Goal: Entertainment & Leisure: Consume media (video, audio)

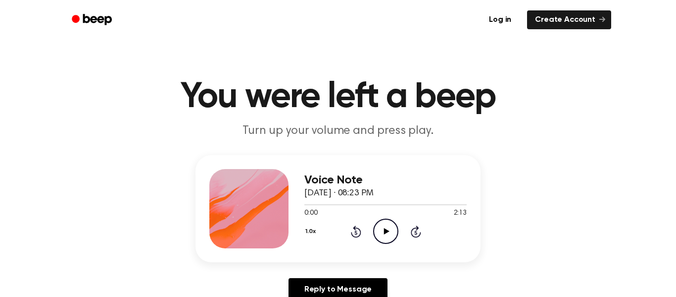
click at [385, 225] on icon "Play Audio" at bounding box center [385, 230] width 25 height 25
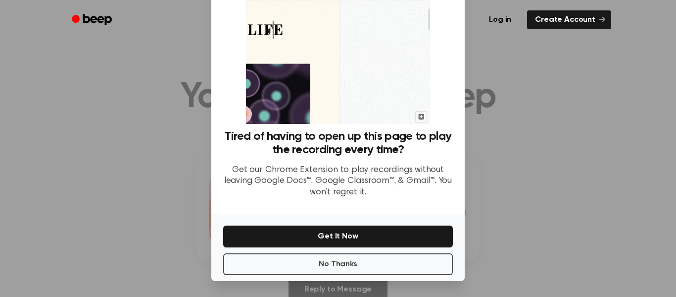
scroll to position [63, 0]
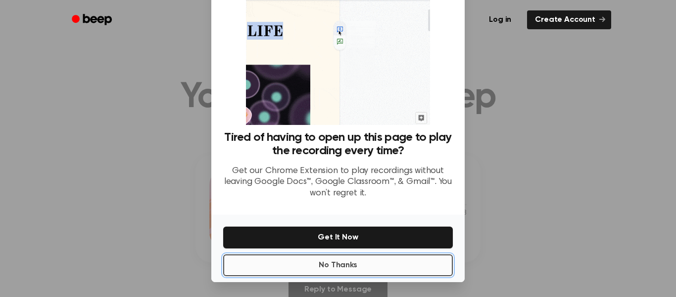
click at [403, 260] on button "No Thanks" at bounding box center [338, 265] width 230 height 22
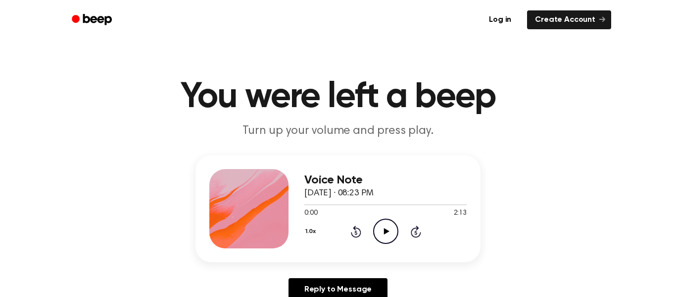
click at [380, 227] on icon "Play Audio" at bounding box center [385, 230] width 25 height 25
click at [547, 116] on header "You were left a beep Turn up your volume and press play." at bounding box center [338, 109] width 652 height 60
click at [386, 228] on icon "Play Audio" at bounding box center [385, 230] width 25 height 25
click at [445, 204] on div at bounding box center [385, 204] width 162 height 1
click at [454, 206] on div at bounding box center [385, 204] width 162 height 8
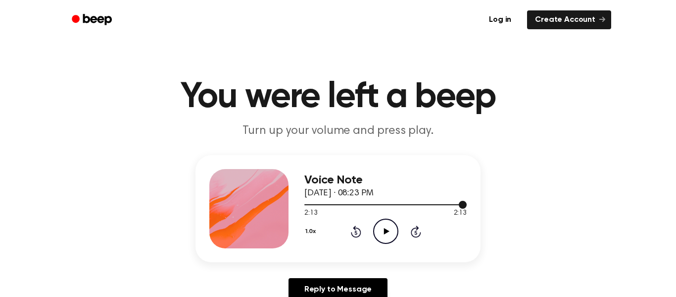
click at [438, 207] on div at bounding box center [385, 204] width 162 height 8
click at [386, 229] on icon "Play Audio" at bounding box center [385, 230] width 25 height 25
click at [483, 239] on div "Voice Note [DATE] · 08:23 PM 1:59 2:13 Your browser does not support the [objec…" at bounding box center [338, 231] width 652 height 153
click at [381, 229] on icon "Play Audio" at bounding box center [385, 230] width 25 height 25
click at [386, 224] on icon "Play Audio" at bounding box center [385, 230] width 25 height 25
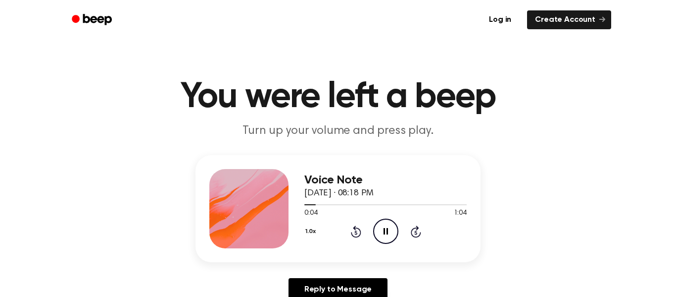
click at [351, 200] on div at bounding box center [385, 204] width 162 height 8
